Goal: Task Accomplishment & Management: Use online tool/utility

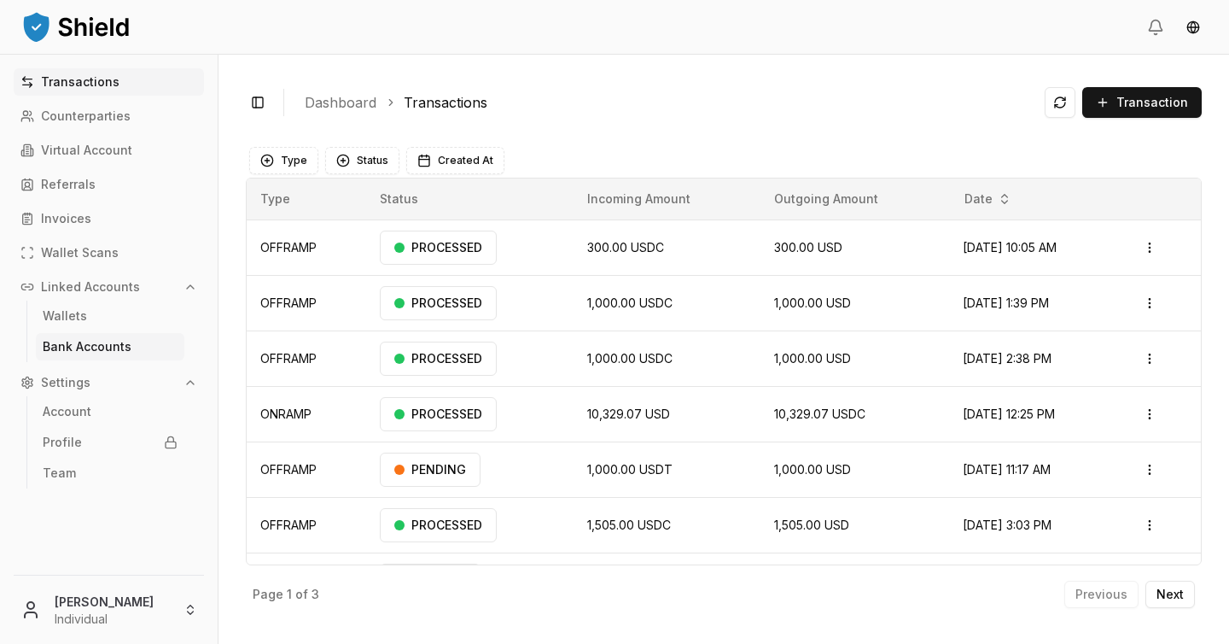
click at [117, 341] on p "Bank Accounts" at bounding box center [87, 347] width 89 height 12
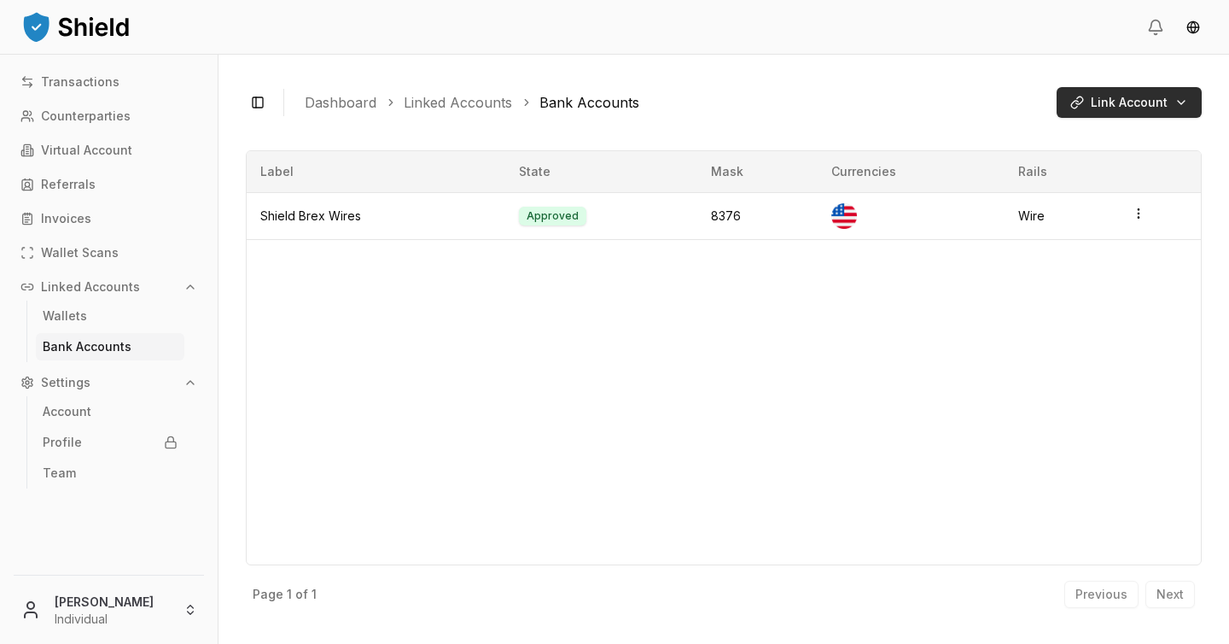
click at [1098, 101] on html "Transactions Counterparties Virtual Account Referrals Invoices Wallet Scans Lin…" at bounding box center [614, 322] width 1229 height 644
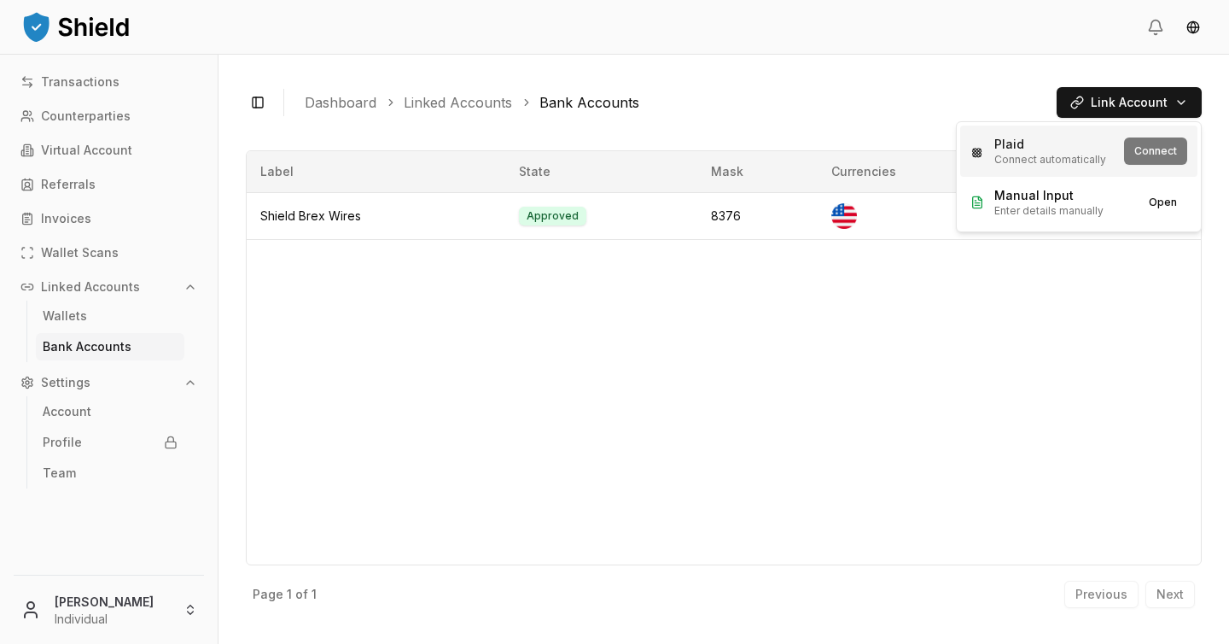
click at [1157, 157] on div "Plaid Connect automatically Connect" at bounding box center [1078, 150] width 237 height 51
click at [1169, 106] on html "Transactions Counterparties Virtual Account Referrals Invoices Wallet Scans Lin…" at bounding box center [614, 322] width 1229 height 644
click at [1163, 160] on div "Plaid Connect automatically Connect" at bounding box center [1078, 150] width 237 height 51
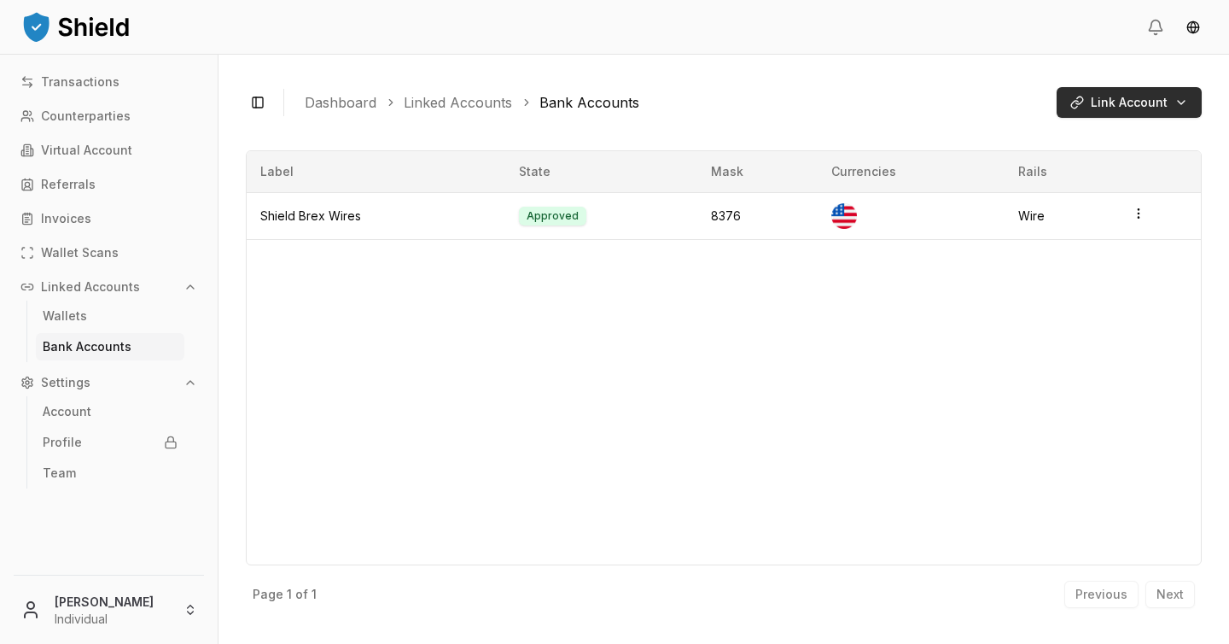
click at [1168, 108] on html "Transactions Counterparties Virtual Account Referrals Invoices Wallet Scans Lin…" at bounding box center [614, 322] width 1229 height 644
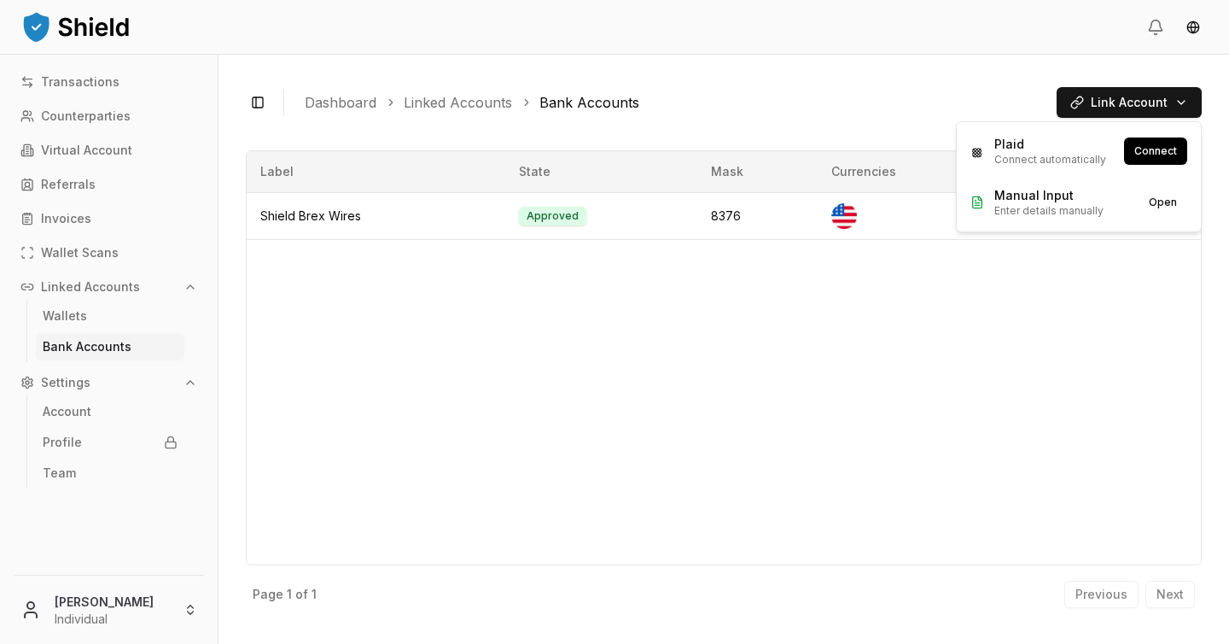
click at [1103, 104] on html "Transactions Counterparties Virtual Account Referrals Invoices Wallet Scans Lin…" at bounding box center [614, 322] width 1229 height 644
click at [1150, 150] on div "Plaid Connect automatically Connect" at bounding box center [1078, 150] width 237 height 51
click at [1151, 102] on html "Transactions Counterparties Virtual Account Referrals Invoices Wallet Scans Lin…" at bounding box center [614, 322] width 1229 height 644
click at [1023, 42] on html "Transactions Counterparties Virtual Account Referrals Invoices Wallet Scans Lin…" at bounding box center [614, 322] width 1229 height 644
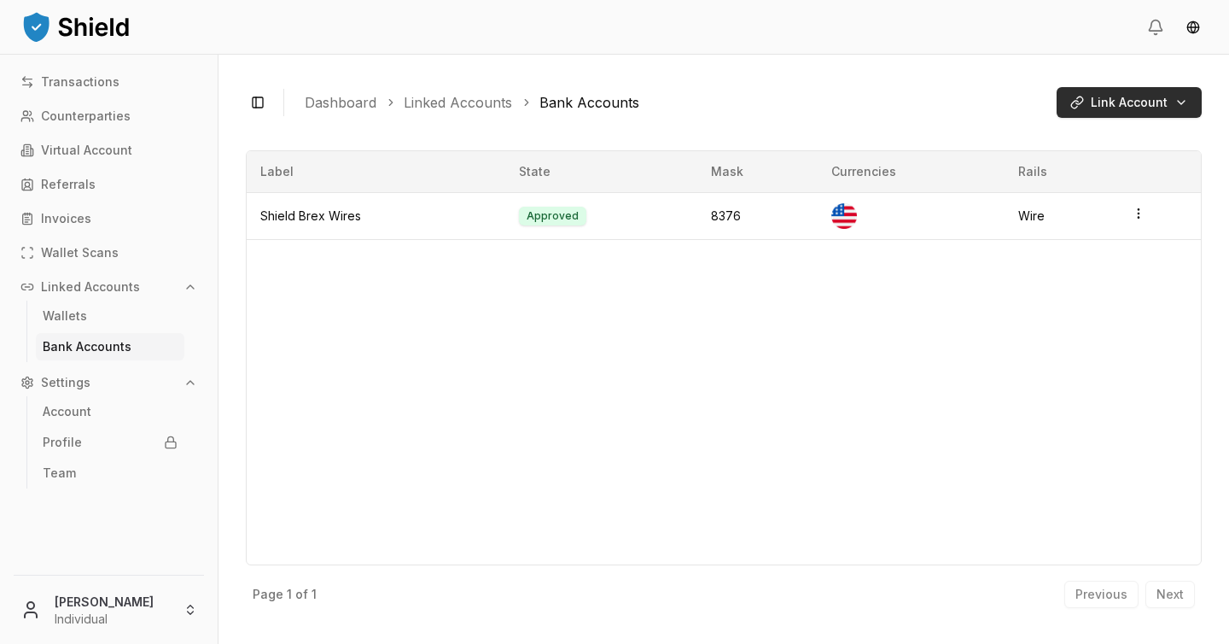
click at [1089, 96] on html "Transactions Counterparties Virtual Account Referrals Invoices Wallet Scans Lin…" at bounding box center [614, 322] width 1229 height 644
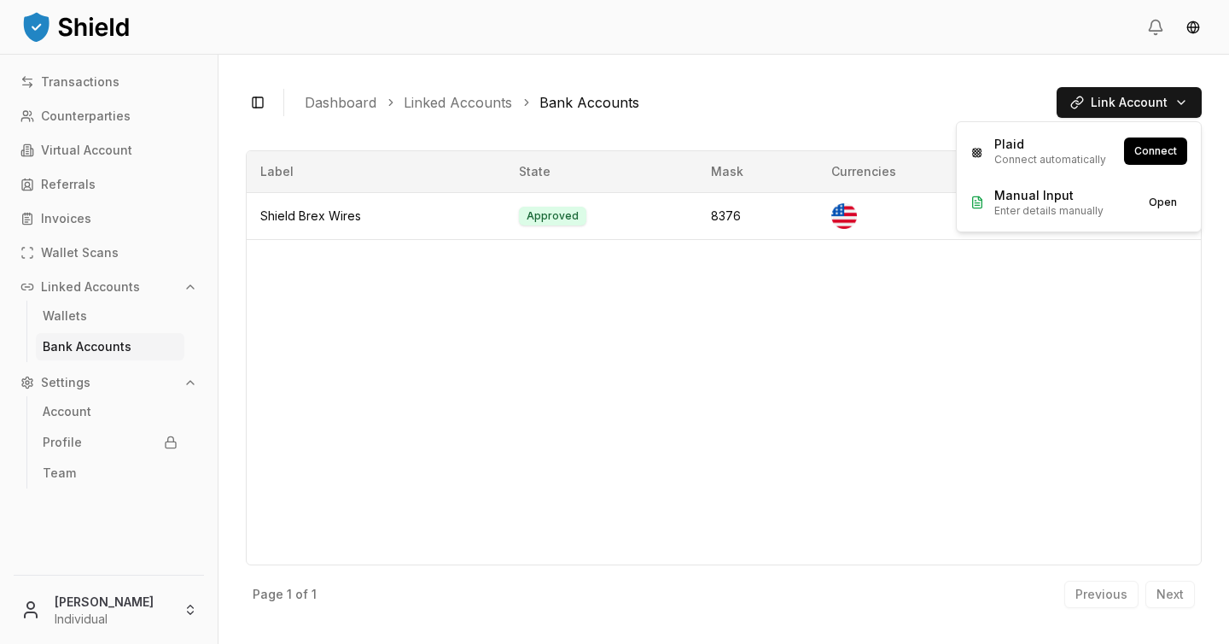
click at [983, 369] on html "Transactions Counterparties Virtual Account Referrals Invoices Wallet Scans Lin…" at bounding box center [614, 322] width 1229 height 644
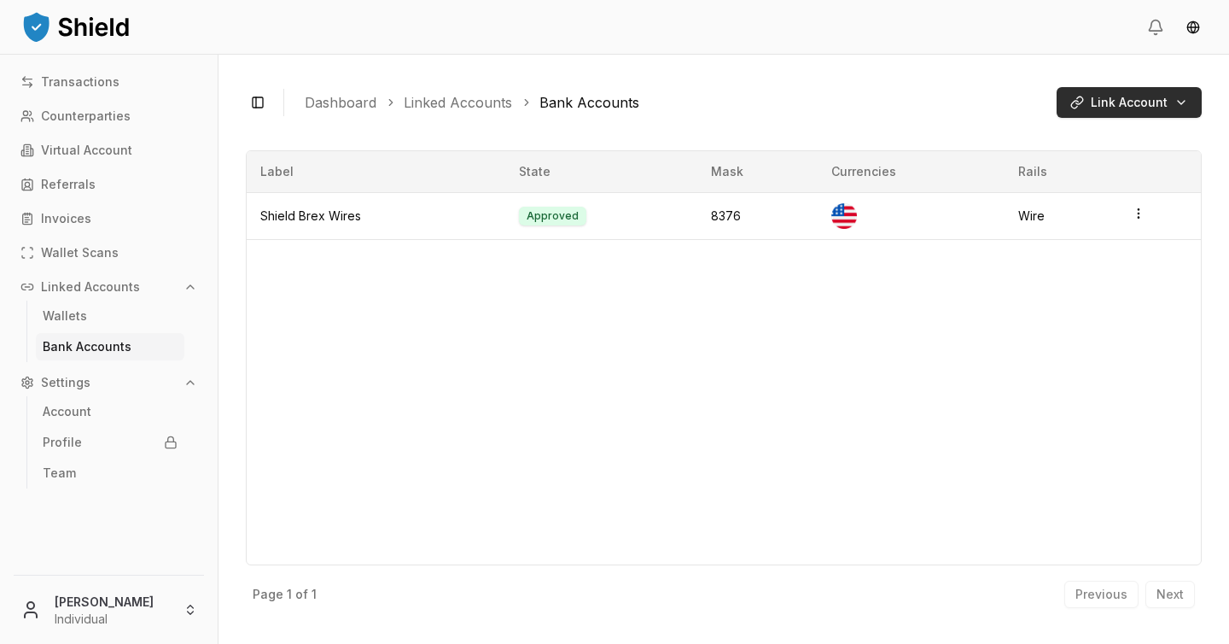
click at [1120, 94] on html "Transactions Counterparties Virtual Account Referrals Invoices Wallet Scans Lin…" at bounding box center [614, 322] width 1229 height 644
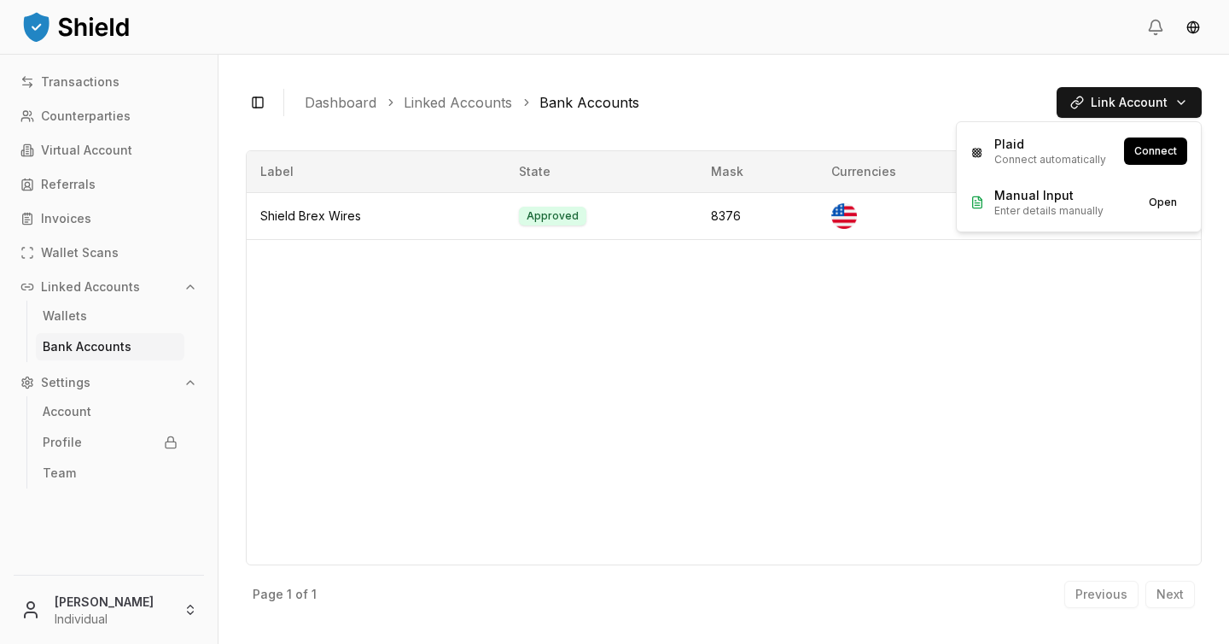
click at [1031, 335] on html "Transactions Counterparties Virtual Account Referrals Invoices Wallet Scans Lin…" at bounding box center [614, 322] width 1229 height 644
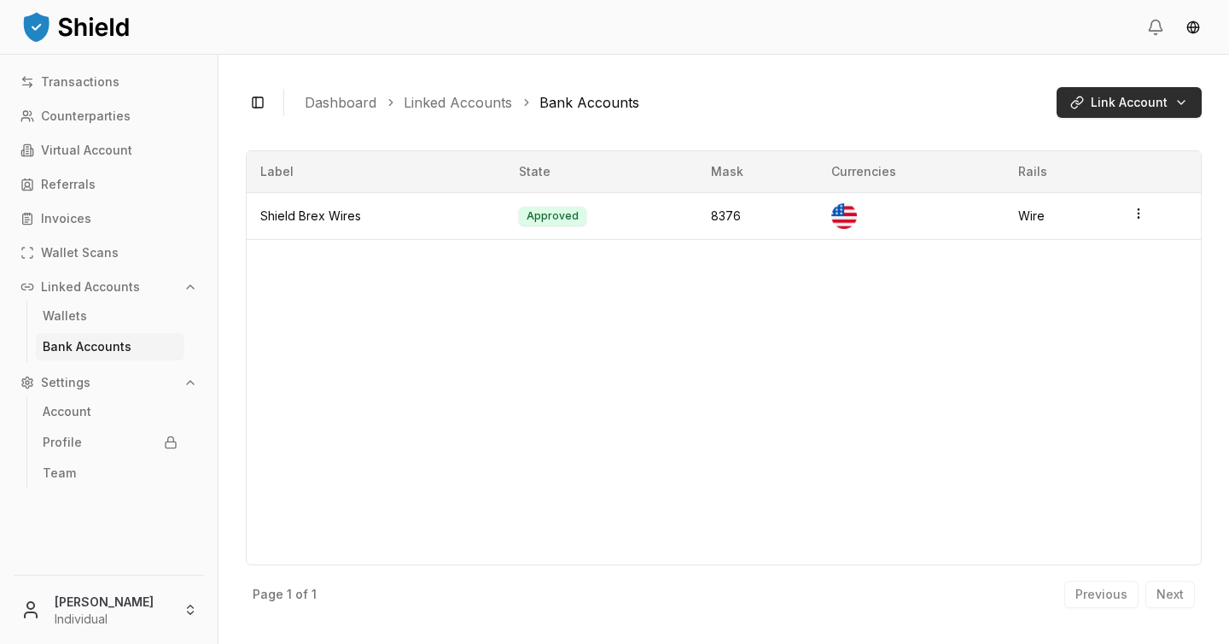
click at [1081, 91] on html "Transactions Counterparties Virtual Account Referrals Invoices Wallet Scans Lin…" at bounding box center [614, 322] width 1229 height 644
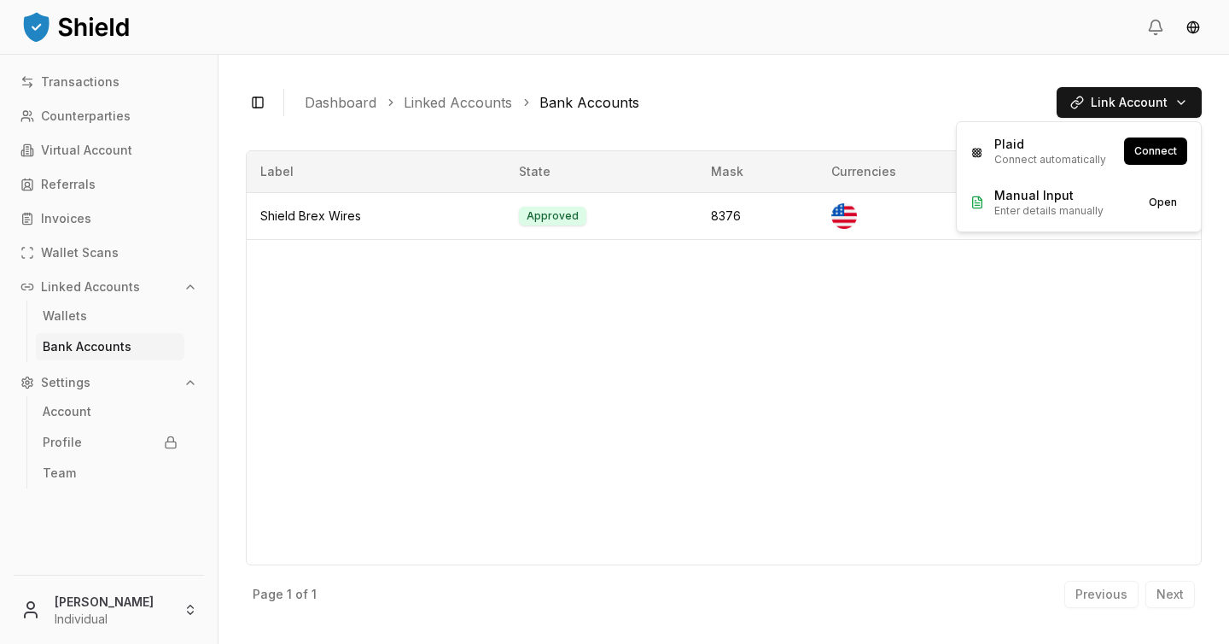
click at [1101, 102] on html "Transactions Counterparties Virtual Account Referrals Invoices Wallet Scans Lin…" at bounding box center [614, 322] width 1229 height 644
click at [1113, 106] on html "Transactions Counterparties Virtual Account Referrals Invoices Wallet Scans Lin…" at bounding box center [614, 322] width 1229 height 644
click at [1126, 100] on html "Transactions Counterparties Virtual Account Referrals Invoices Wallet Scans Lin…" at bounding box center [614, 322] width 1229 height 644
click at [1164, 151] on button "Connect" at bounding box center [1155, 150] width 63 height 27
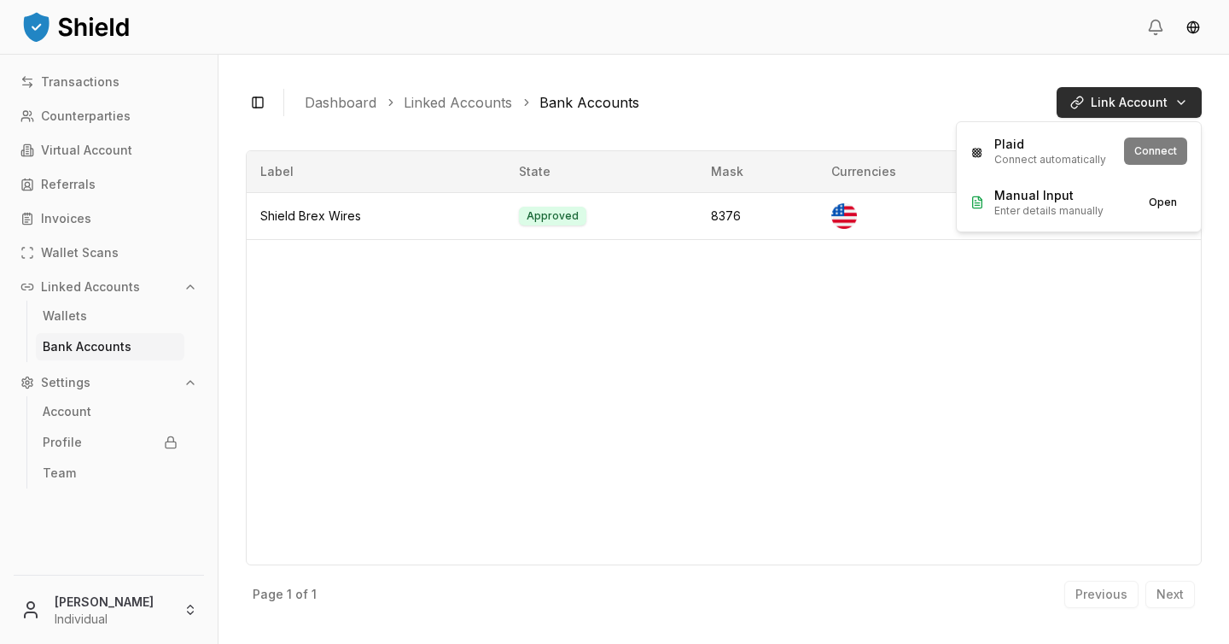
click at [1177, 108] on html "Transactions Counterparties Virtual Account Referrals Invoices Wallet Scans Lin…" at bounding box center [614, 322] width 1229 height 644
click at [1143, 158] on div "Plaid Connect automatically Connect" at bounding box center [1078, 150] width 237 height 51
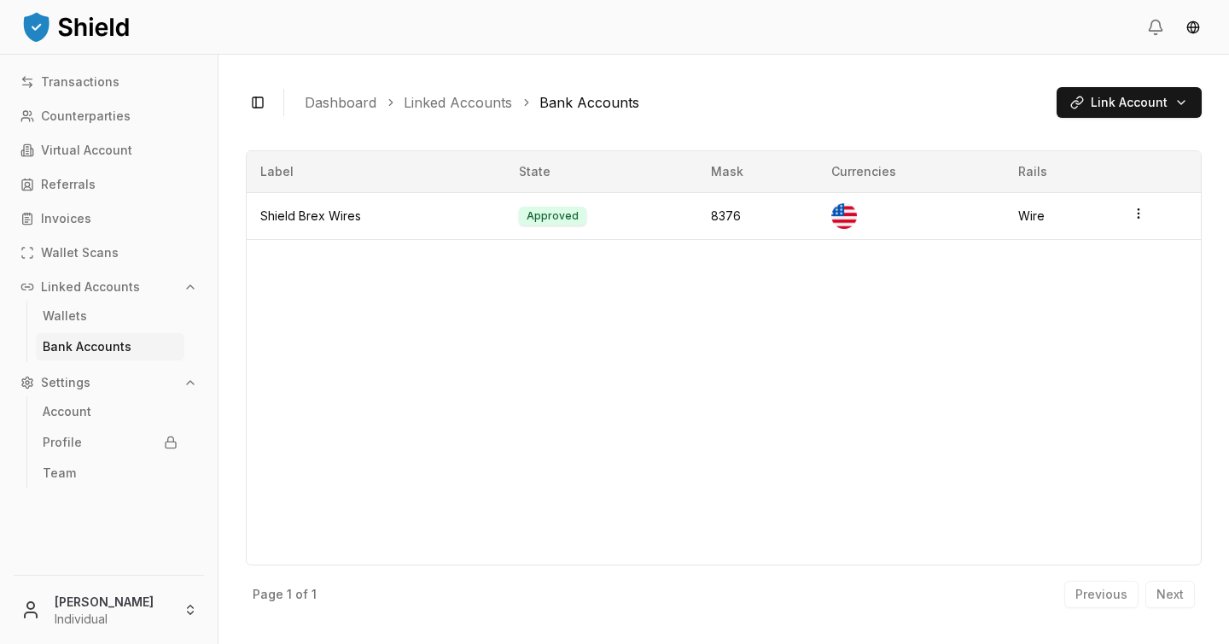
click at [1176, 101] on html "Transactions Counterparties Virtual Account Referrals Invoices Wallet Scans Lin…" at bounding box center [614, 322] width 1229 height 644
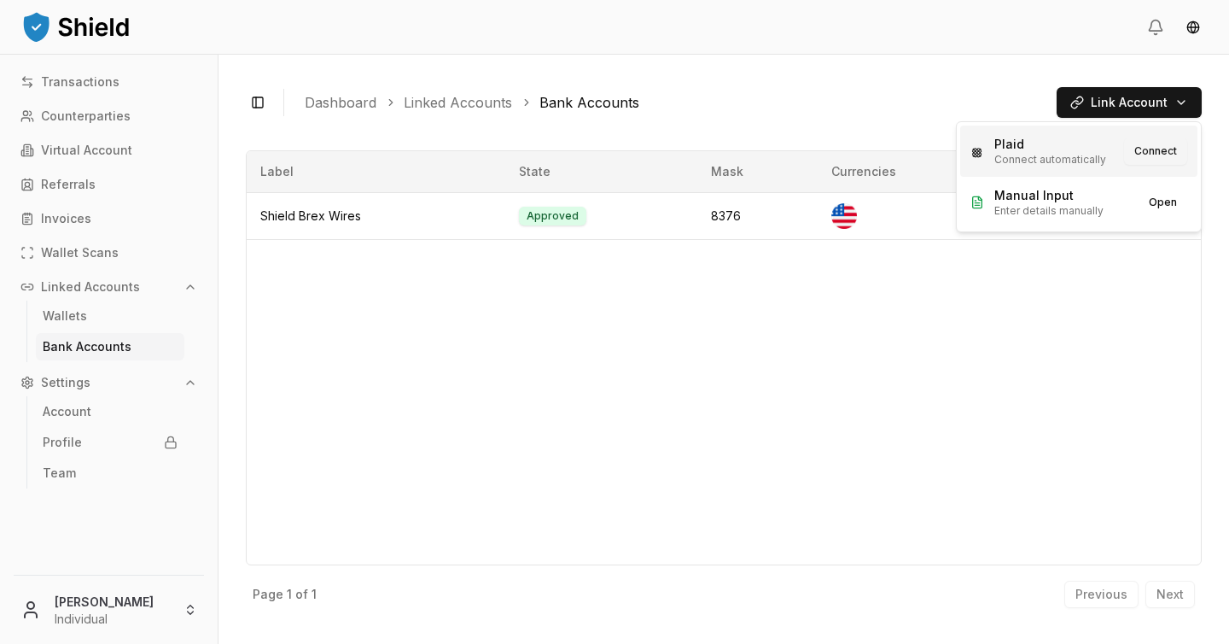
click at [1167, 154] on button "Connect" at bounding box center [1155, 150] width 63 height 27
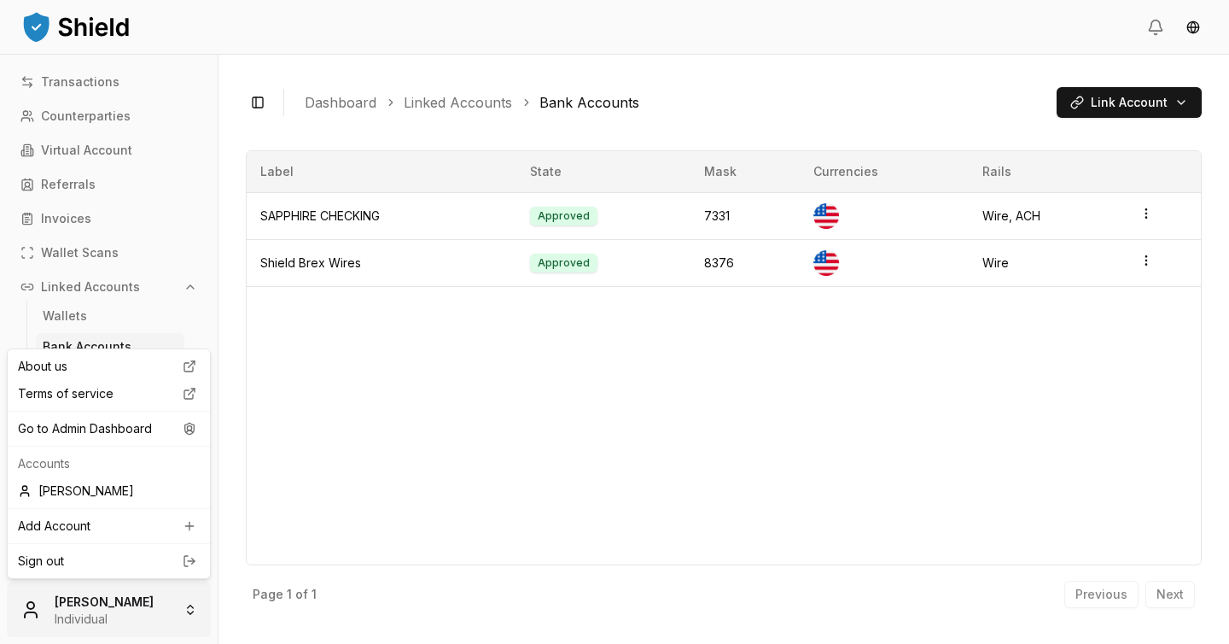
click at [106, 627] on html "Transactions Counterparties Virtual Account Referrals Invoices Wallet Scans Lin…" at bounding box center [614, 322] width 1229 height 644
click at [119, 431] on div "Go to Admin Dashboard" at bounding box center [108, 428] width 195 height 27
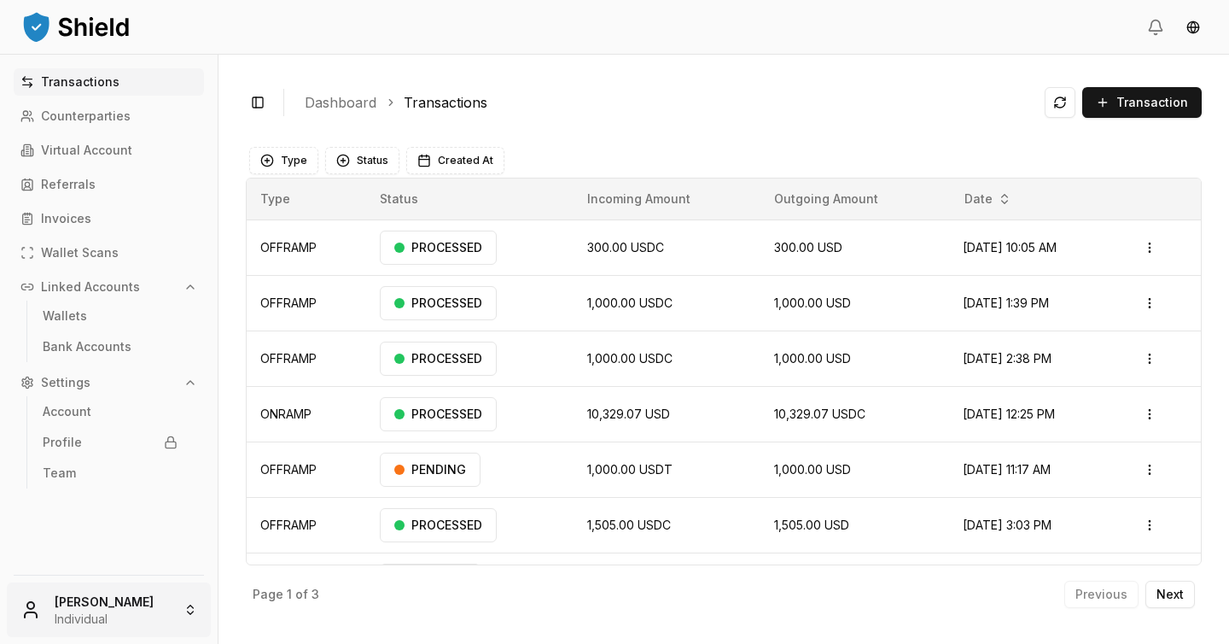
click at [126, 596] on html "Transactions Counterparties Virtual Account Referrals Invoices Wallet Scans Lin…" at bounding box center [614, 322] width 1229 height 644
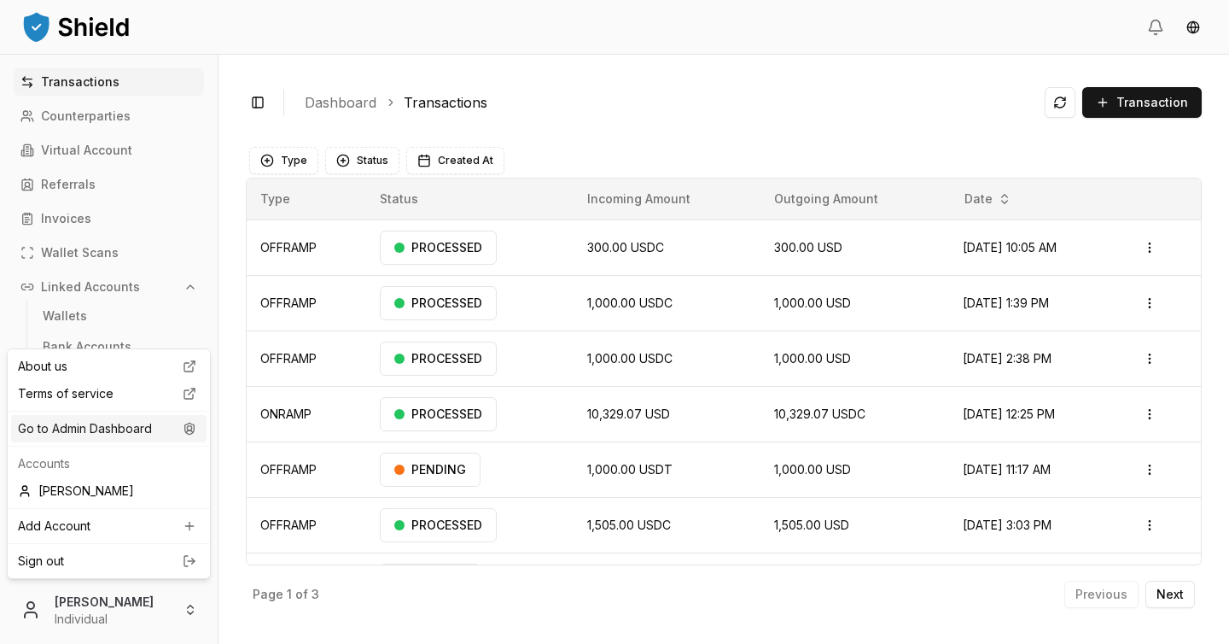
click at [160, 417] on div "Go to Admin Dashboard" at bounding box center [108, 428] width 195 height 27
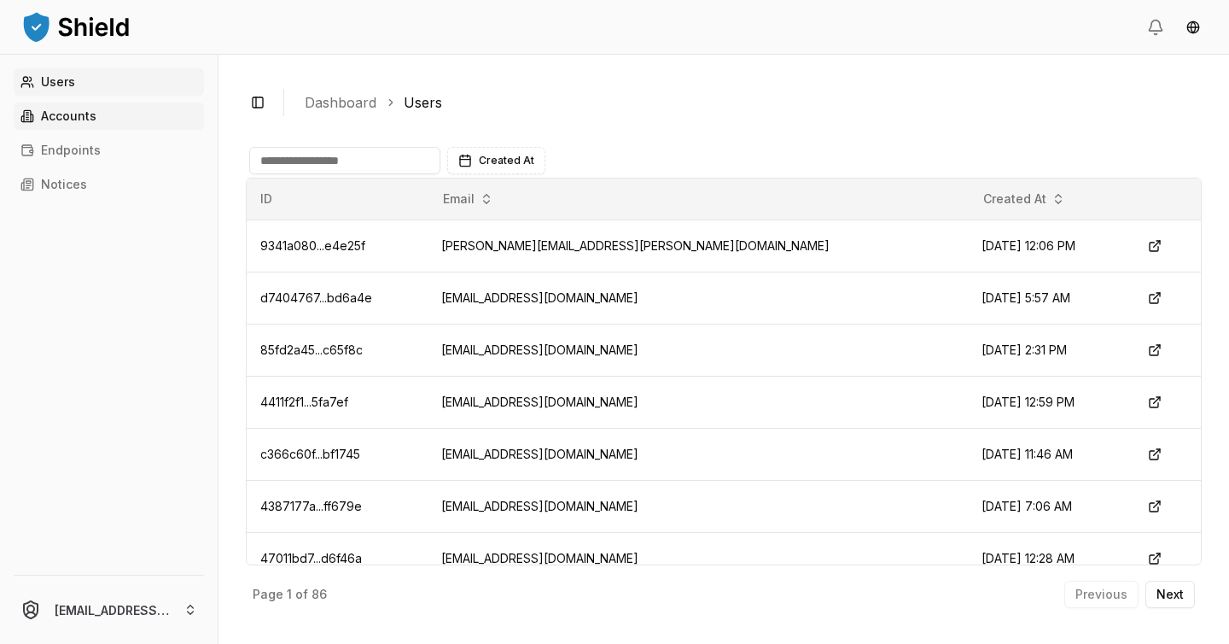
click at [98, 109] on link "Accounts" at bounding box center [109, 115] width 190 height 27
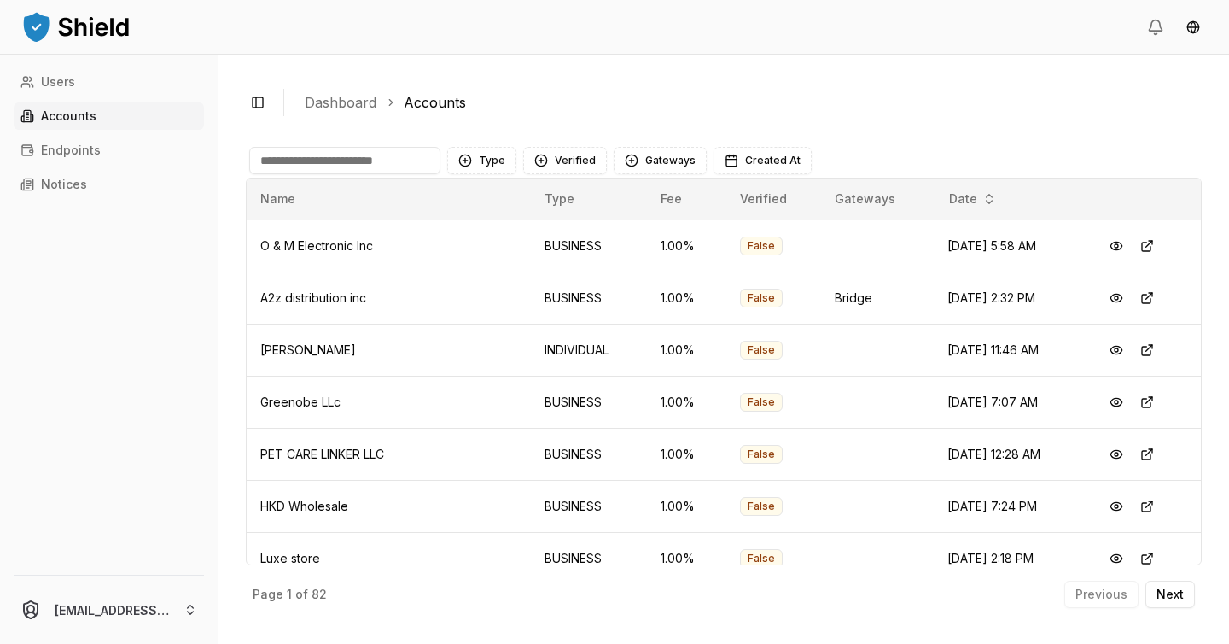
click at [399, 160] on input at bounding box center [344, 160] width 191 height 27
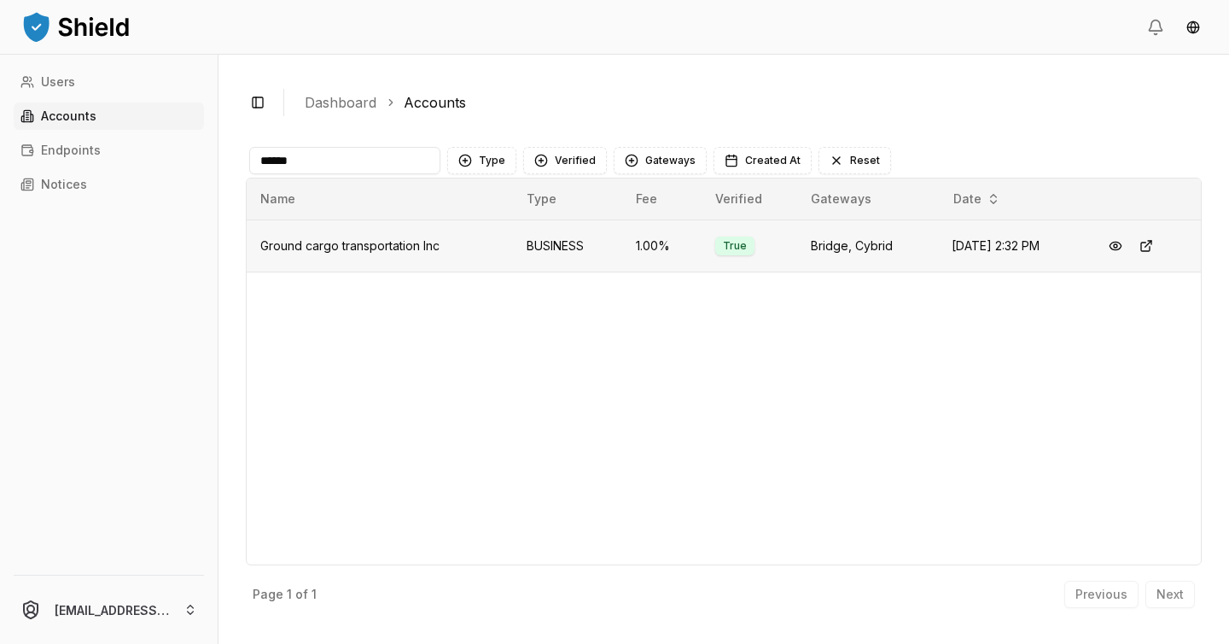
type input "******"
click at [422, 242] on span "Ground cargo transportation Inc" at bounding box center [349, 245] width 179 height 15
click at [1128, 242] on button at bounding box center [1115, 245] width 31 height 31
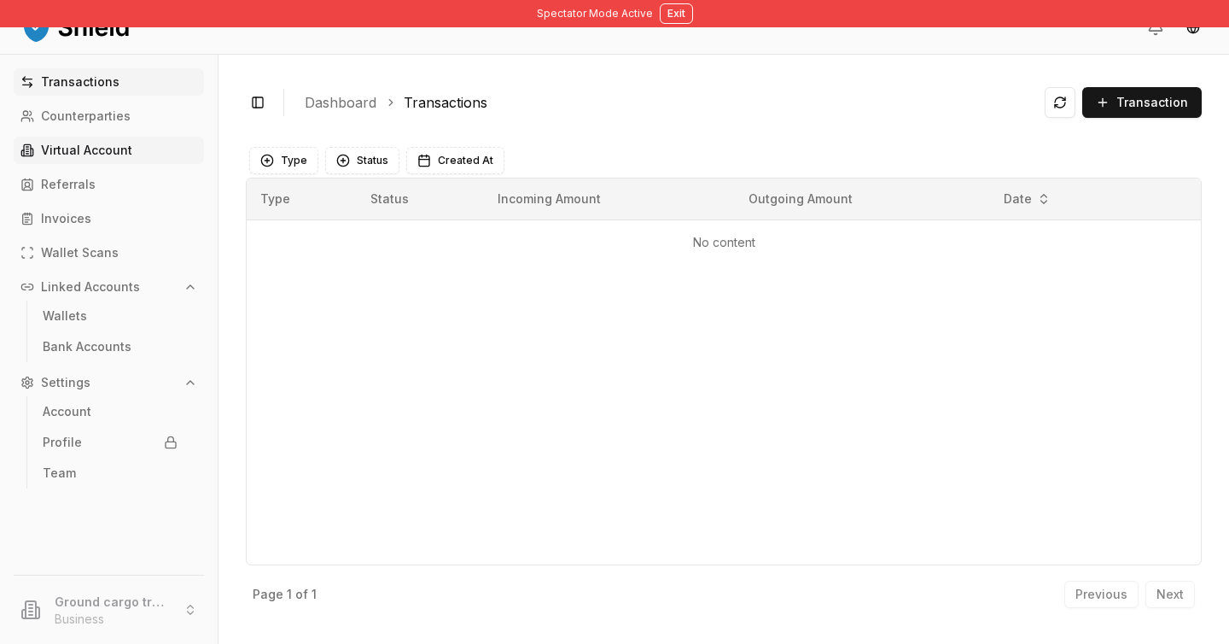
click at [112, 148] on p "Virtual Account" at bounding box center [86, 150] width 91 height 12
click at [131, 156] on link "Virtual Account" at bounding box center [109, 150] width 190 height 27
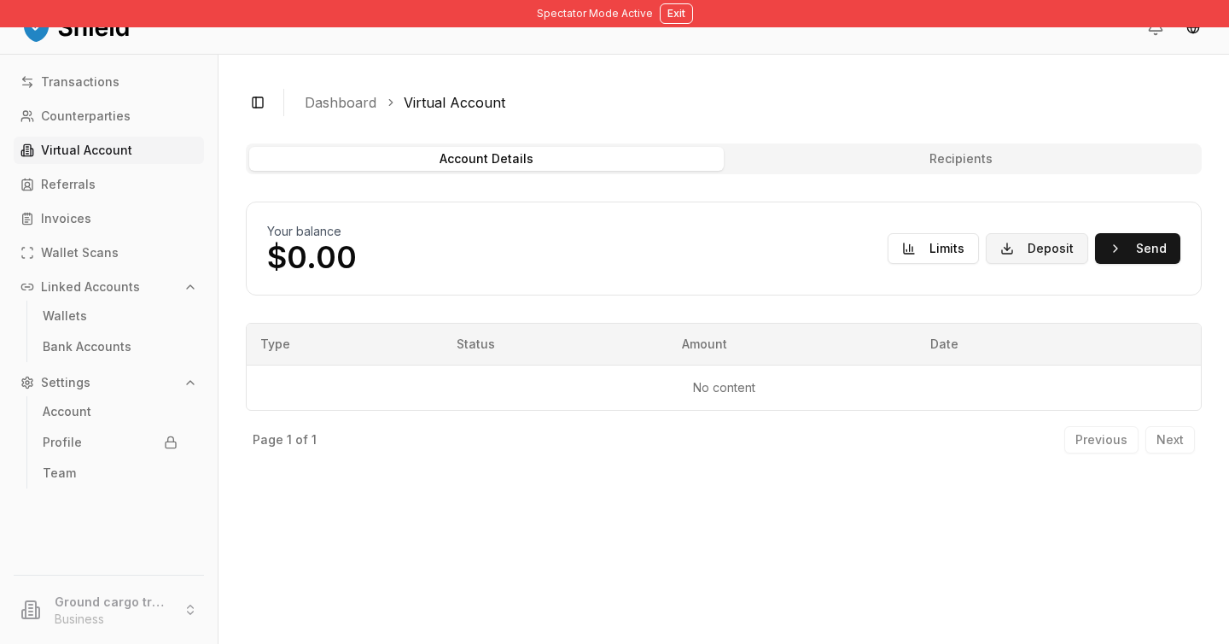
click at [1081, 243] on button "Deposit" at bounding box center [1037, 248] width 102 height 31
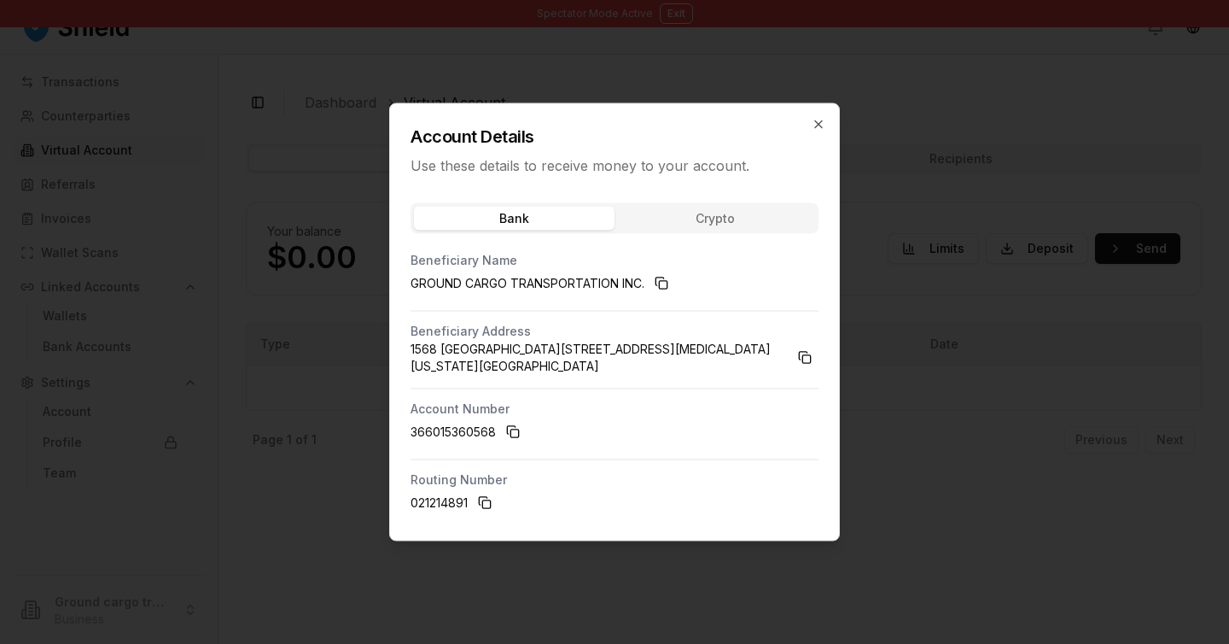
click at [749, 219] on div "Bank Crypto Beneficiary Name GROUND CARGO TRANSPORTATION INC. Beneficiary Addre…" at bounding box center [614, 364] width 449 height 351
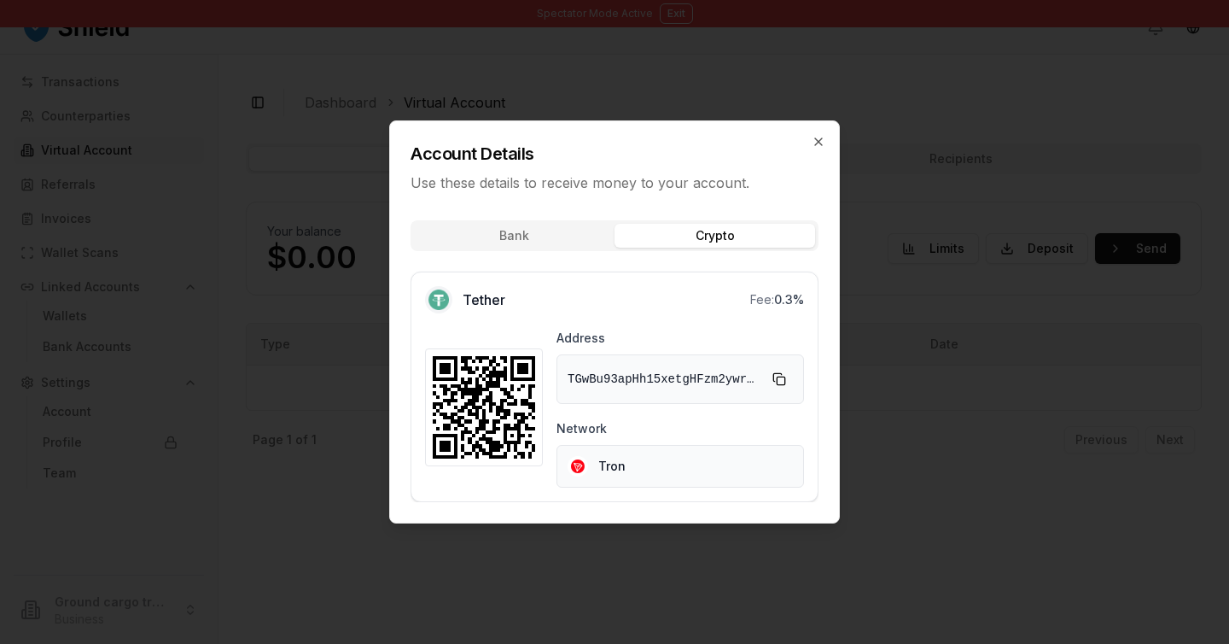
click at [487, 411] on icon at bounding box center [484, 407] width 102 height 102
drag, startPoint x: 487, startPoint y: 410, endPoint x: 584, endPoint y: 416, distance: 96.6
click at [584, 416] on div "Address TGwBu93apHh15xetgHFzm2ywrDbz7TRPFS Network Tron" at bounding box center [614, 407] width 379 height 160
click at [504, 416] on icon at bounding box center [484, 407] width 102 height 102
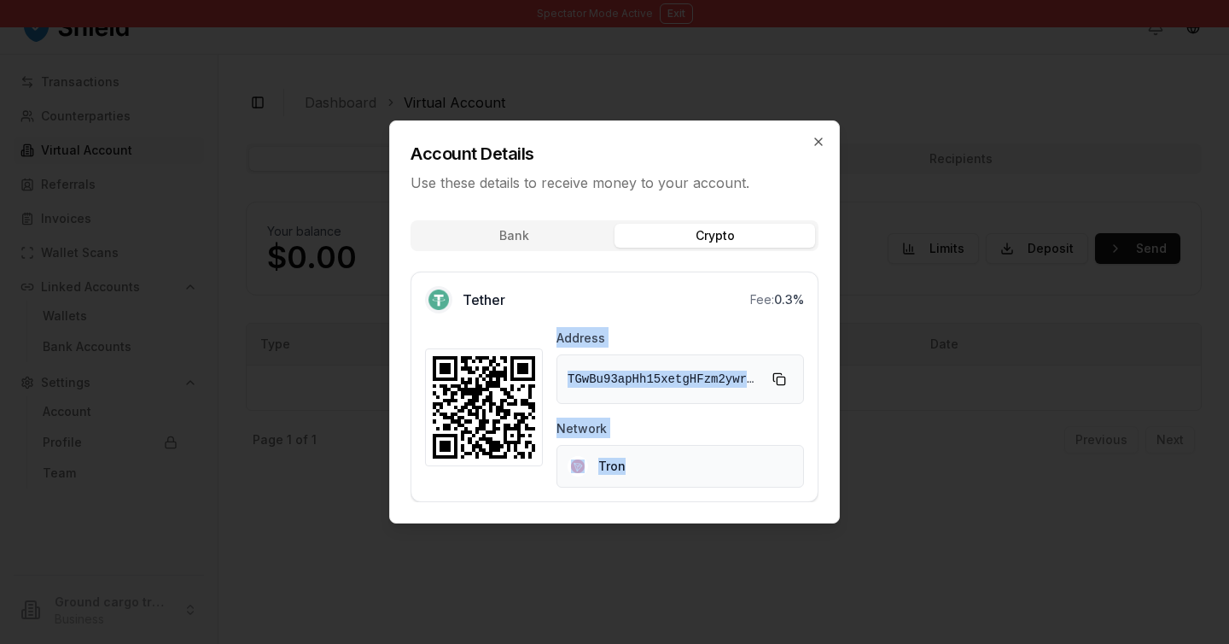
drag, startPoint x: 504, startPoint y: 416, endPoint x: 555, endPoint y: 447, distance: 59.4
click at [556, 448] on div "Address TGwBu93apHh15xetgHFzm2ywrDbz7TRPFS Network Tron" at bounding box center [614, 407] width 379 height 160
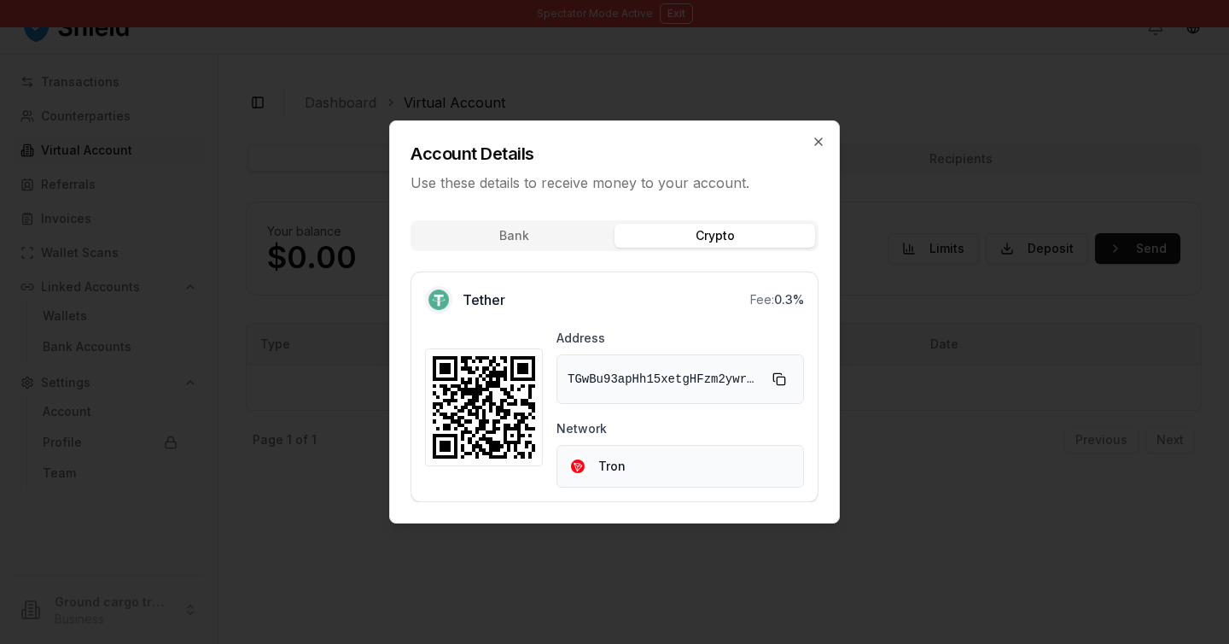
click at [498, 413] on icon at bounding box center [484, 407] width 102 height 102
click at [785, 385] on button "Copy to clipboard" at bounding box center [779, 378] width 27 height 27
drag, startPoint x: 446, startPoint y: 359, endPoint x: 580, endPoint y: 360, distance: 134.0
click at [580, 360] on div "Address TGwBu93apHh15xetgHFzm2ywrDbz7TRPFS Network Tron" at bounding box center [614, 407] width 379 height 160
drag, startPoint x: 497, startPoint y: 376, endPoint x: 609, endPoint y: 377, distance: 111.8
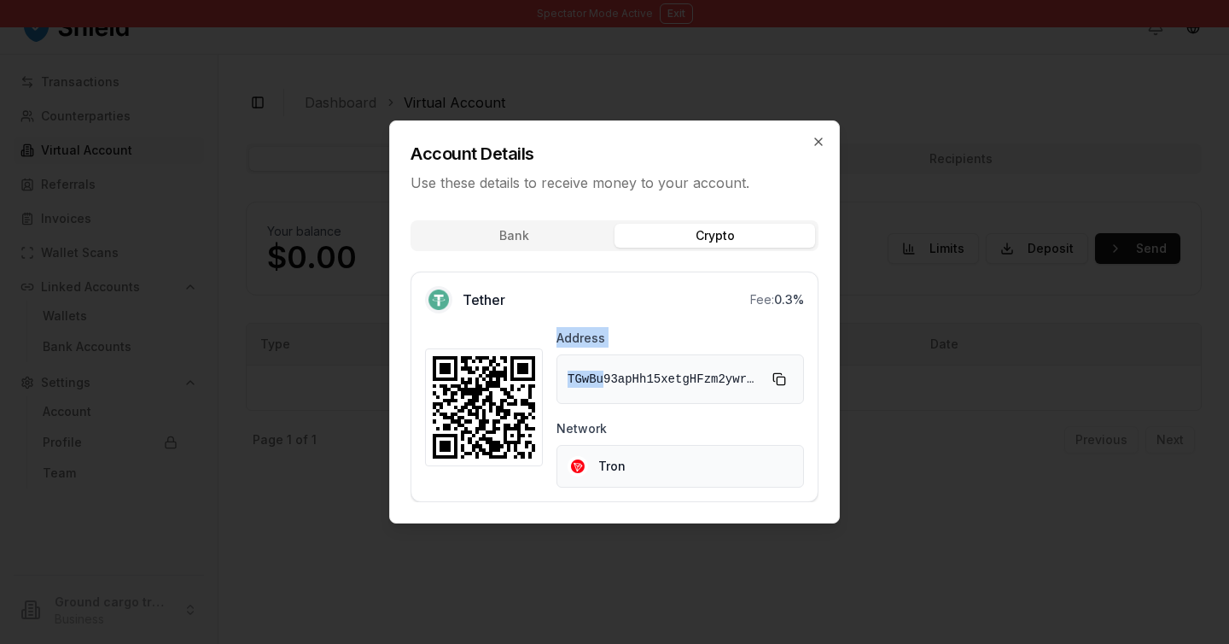
click at [609, 377] on div "Address TGwBu93apHh15xetgHFzm2ywrDbz7TRPFS Network Tron" at bounding box center [614, 407] width 379 height 160
click at [667, 376] on span "TGwBu93apHh15xetgHFzm2ywrDbz7TRPFS" at bounding box center [663, 378] width 191 height 17
click at [538, 227] on button "Bank" at bounding box center [514, 236] width 201 height 24
click at [690, 219] on div "Bank Crypto Tether Fee: 0.3 % Address TGwBu93apHh15xetgHFzm2ywrDbz7TRPFS Networ…" at bounding box center [614, 365] width 449 height 316
click at [551, 230] on button "Bank" at bounding box center [514, 236] width 201 height 24
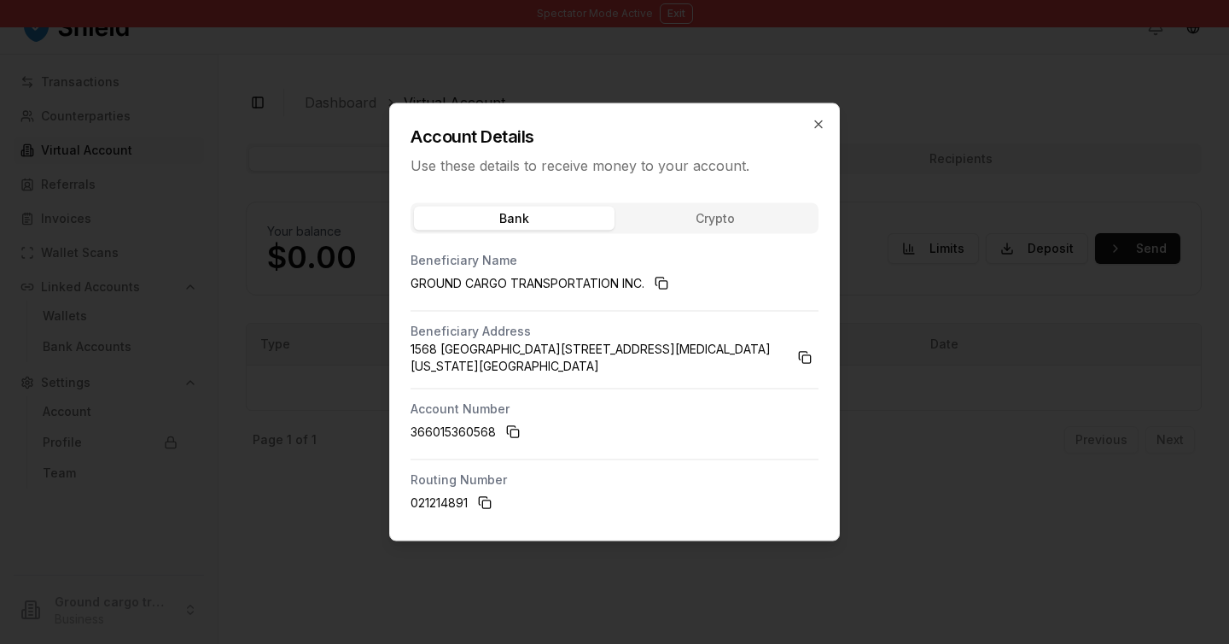
click at [771, 223] on div "Bank Crypto" at bounding box center [615, 218] width 408 height 31
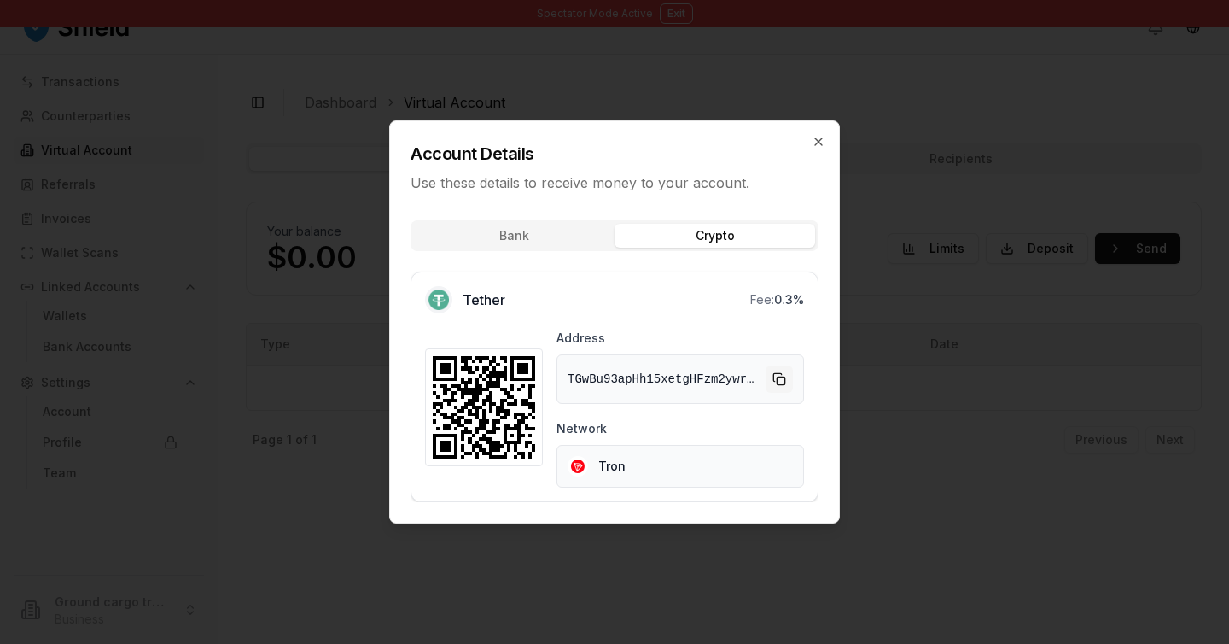
click at [778, 376] on button "Copy to clipboard" at bounding box center [779, 378] width 27 height 27
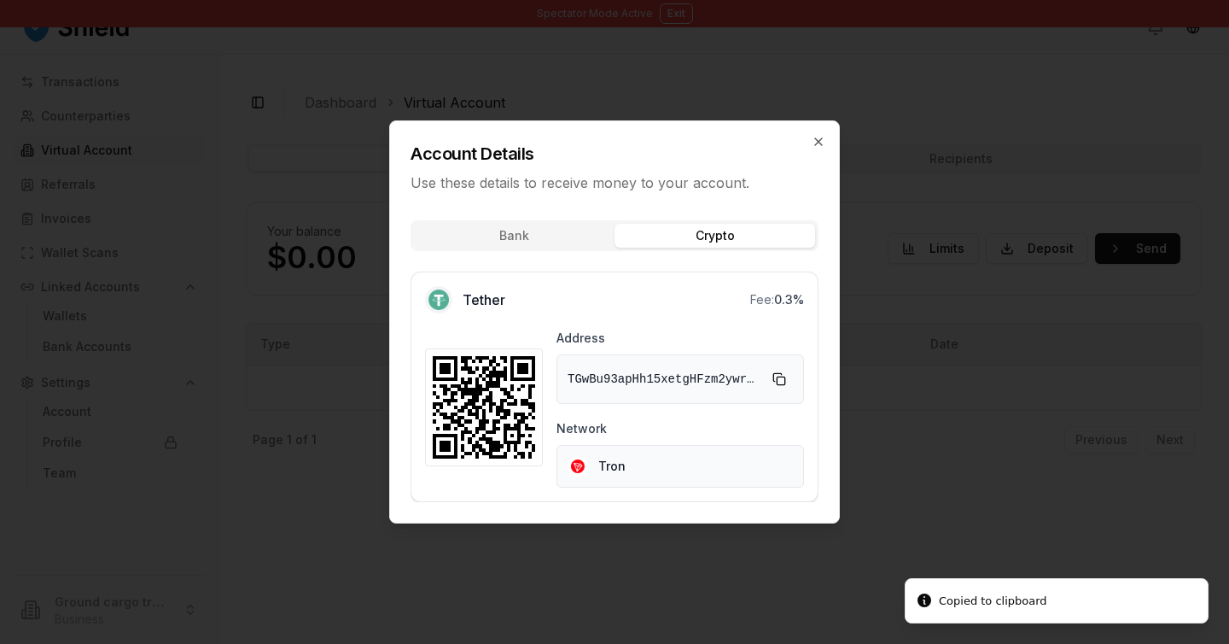
click at [957, 155] on div at bounding box center [614, 322] width 1229 height 644
